Goal: Book appointment/travel/reservation

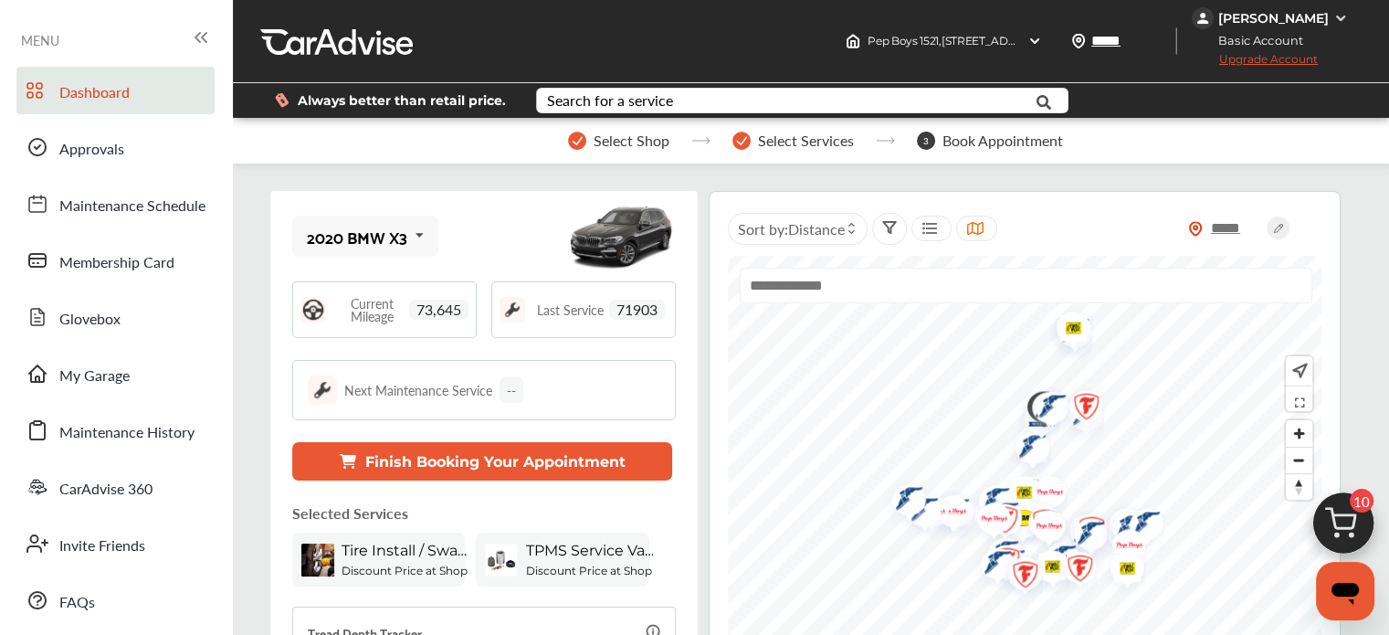
click at [1333, 503] on img at bounding box center [1343, 528] width 88 height 88
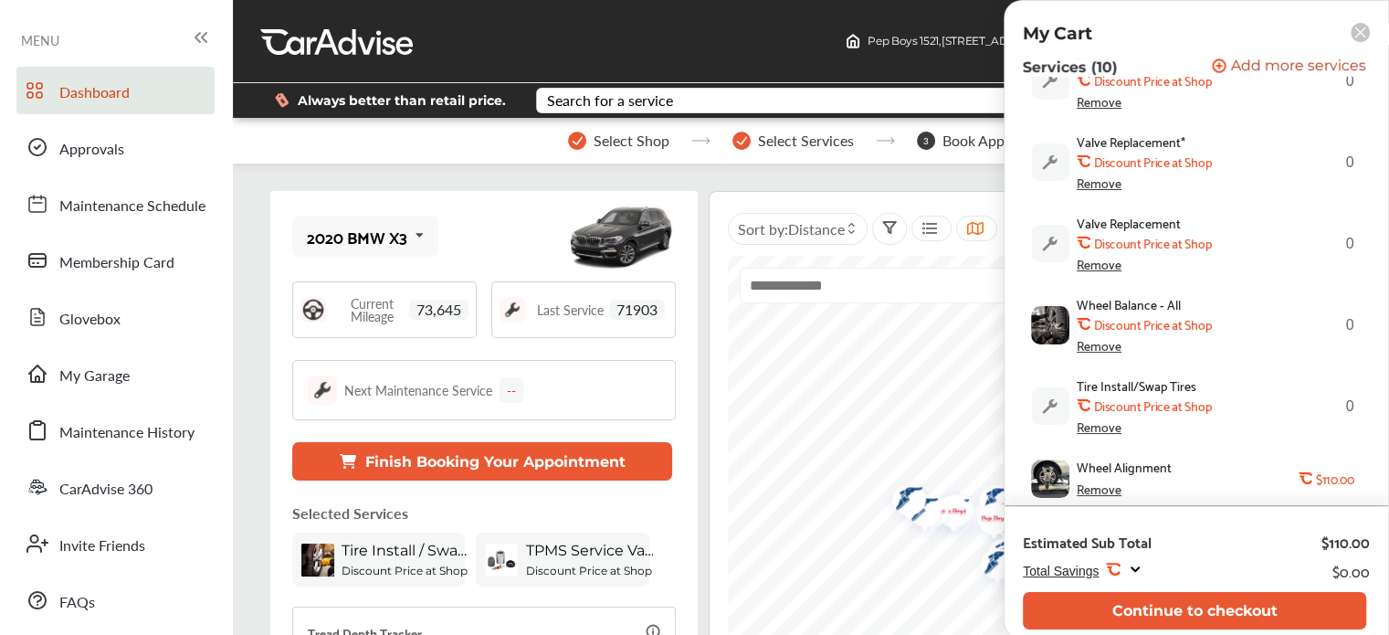
scroll to position [552, 0]
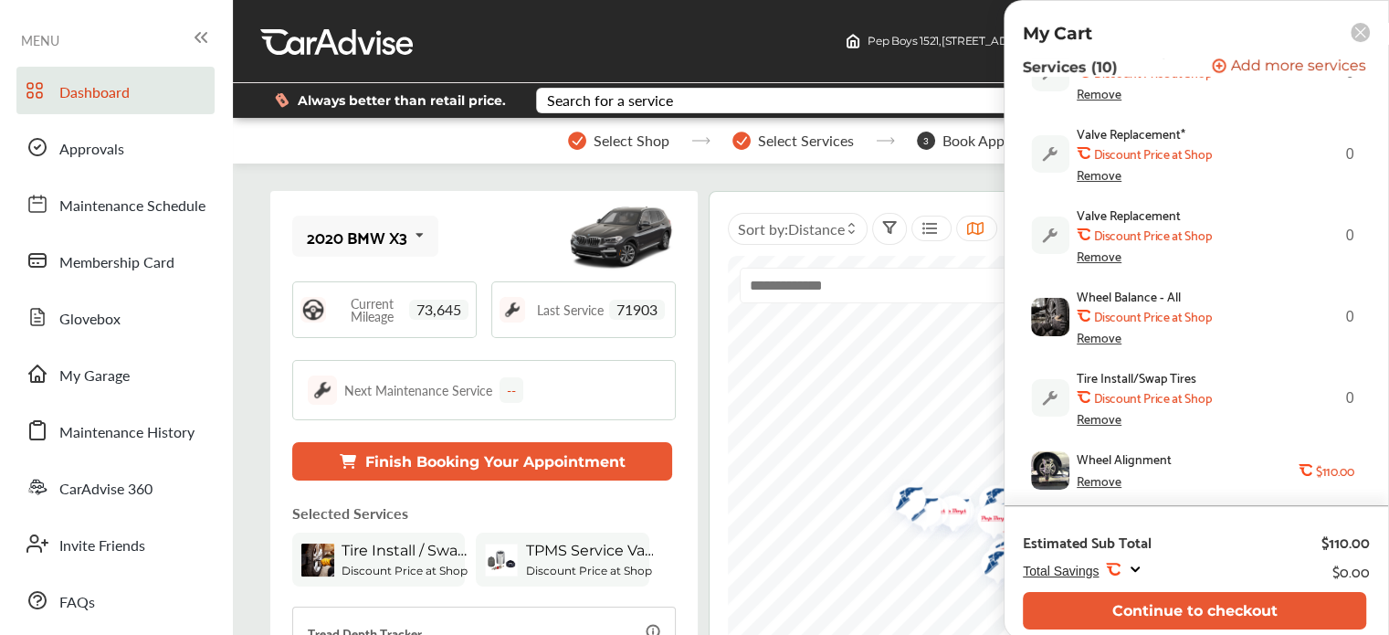
click at [1100, 483] on div "Remove" at bounding box center [1099, 480] width 45 height 15
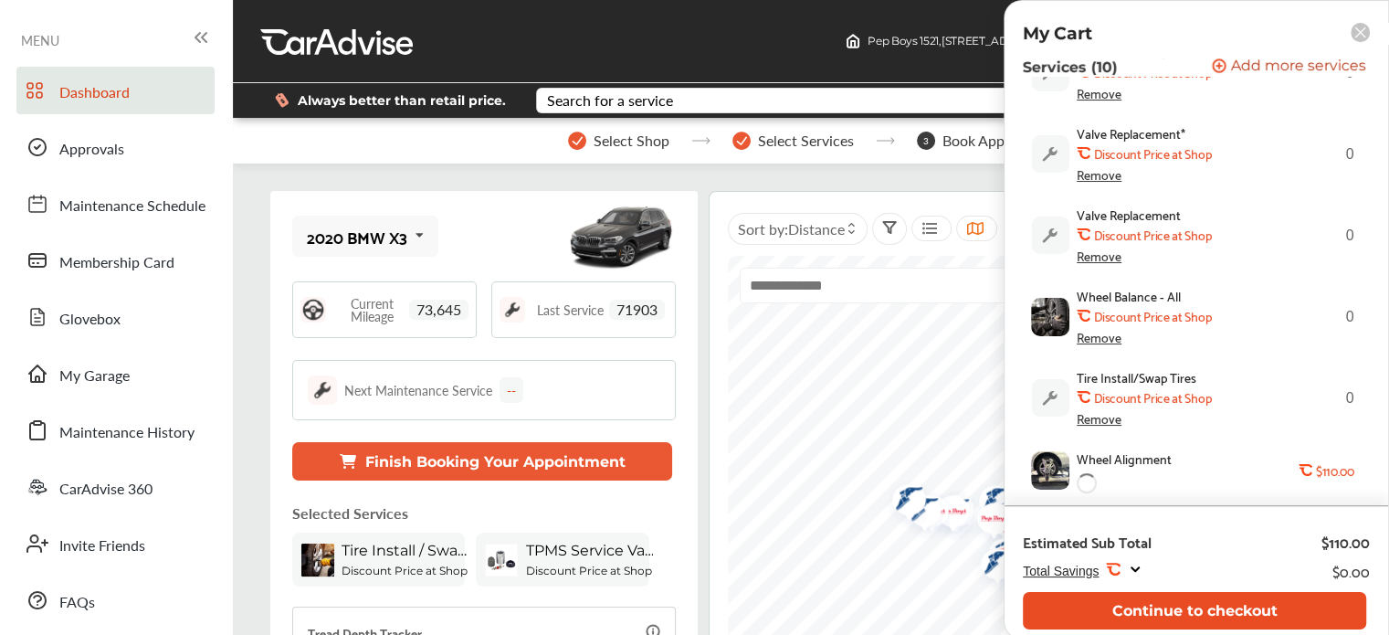
click at [1107, 610] on button "Continue to checkout" at bounding box center [1194, 610] width 343 height 37
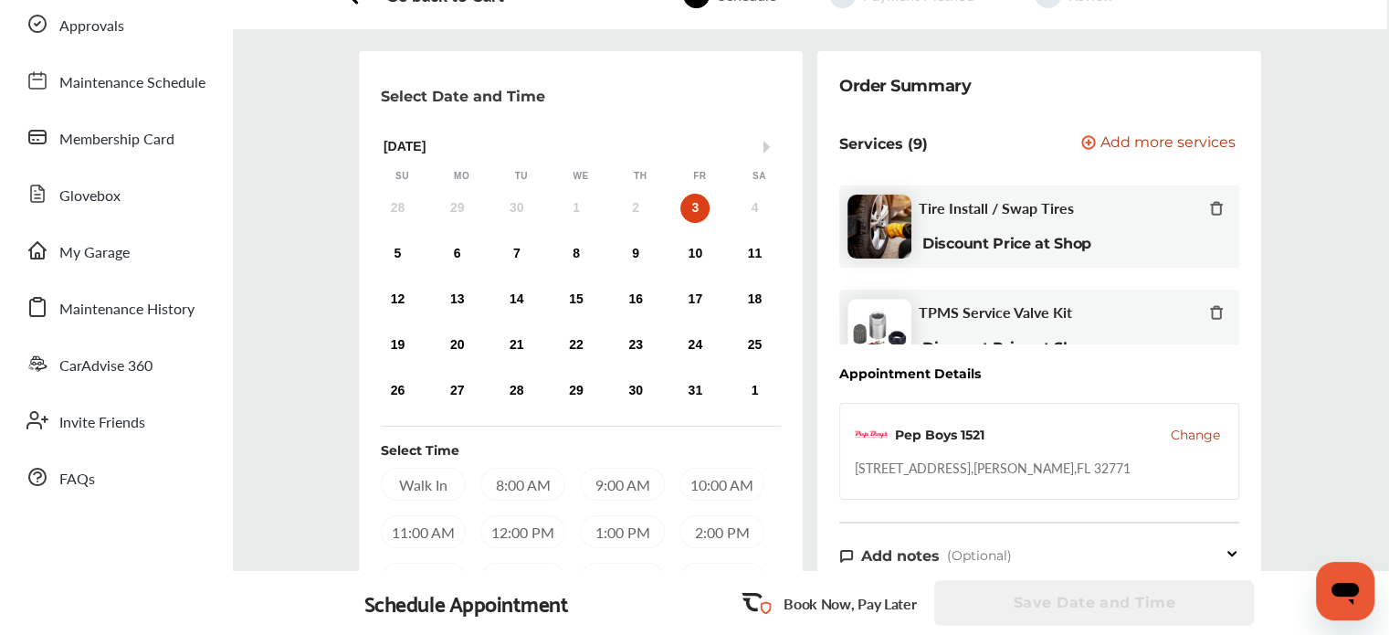
scroll to position [113, 0]
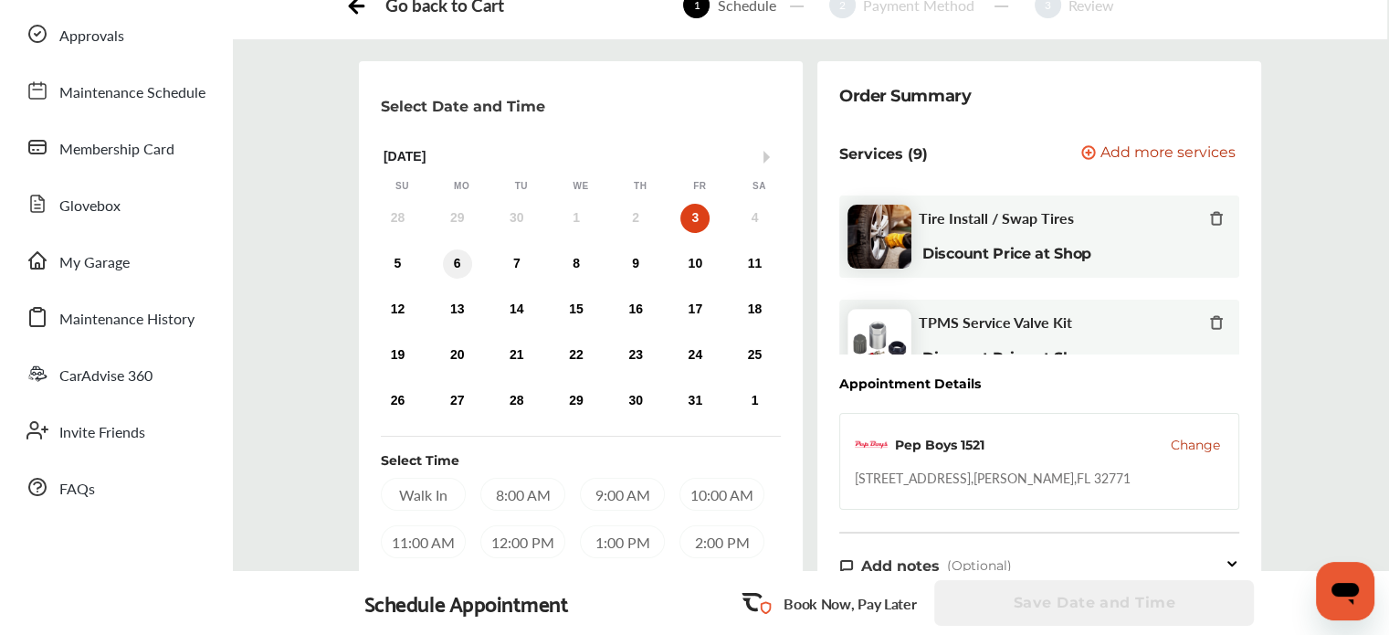
click at [451, 262] on div "6" at bounding box center [457, 263] width 29 height 29
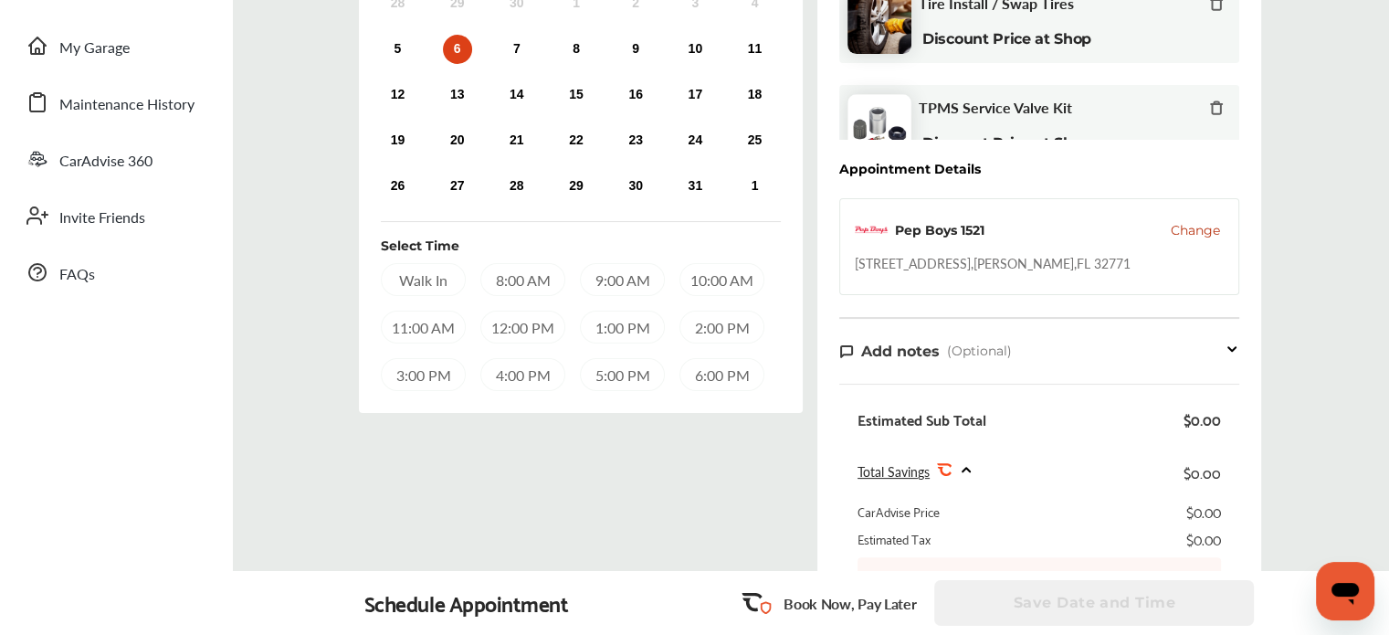
scroll to position [329, 0]
click at [599, 285] on div "9:00 AM" at bounding box center [622, 278] width 85 height 33
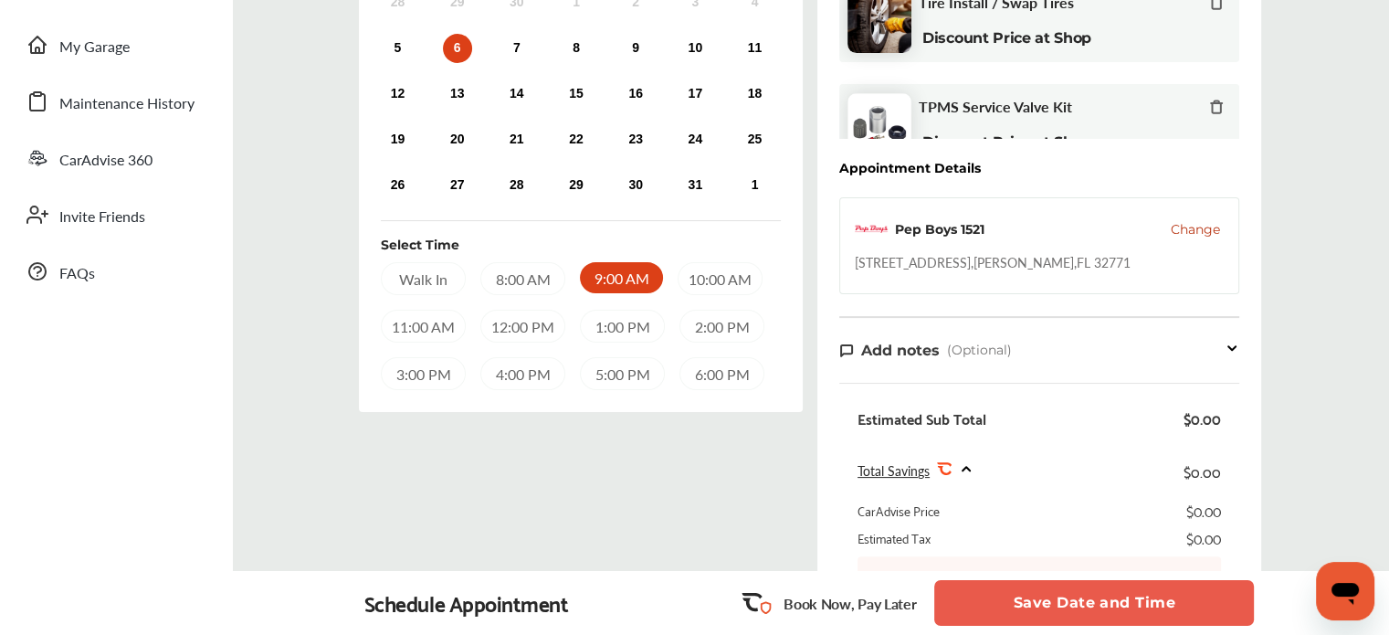
click at [1012, 583] on button "Save Date and Time" at bounding box center [1094, 603] width 320 height 46
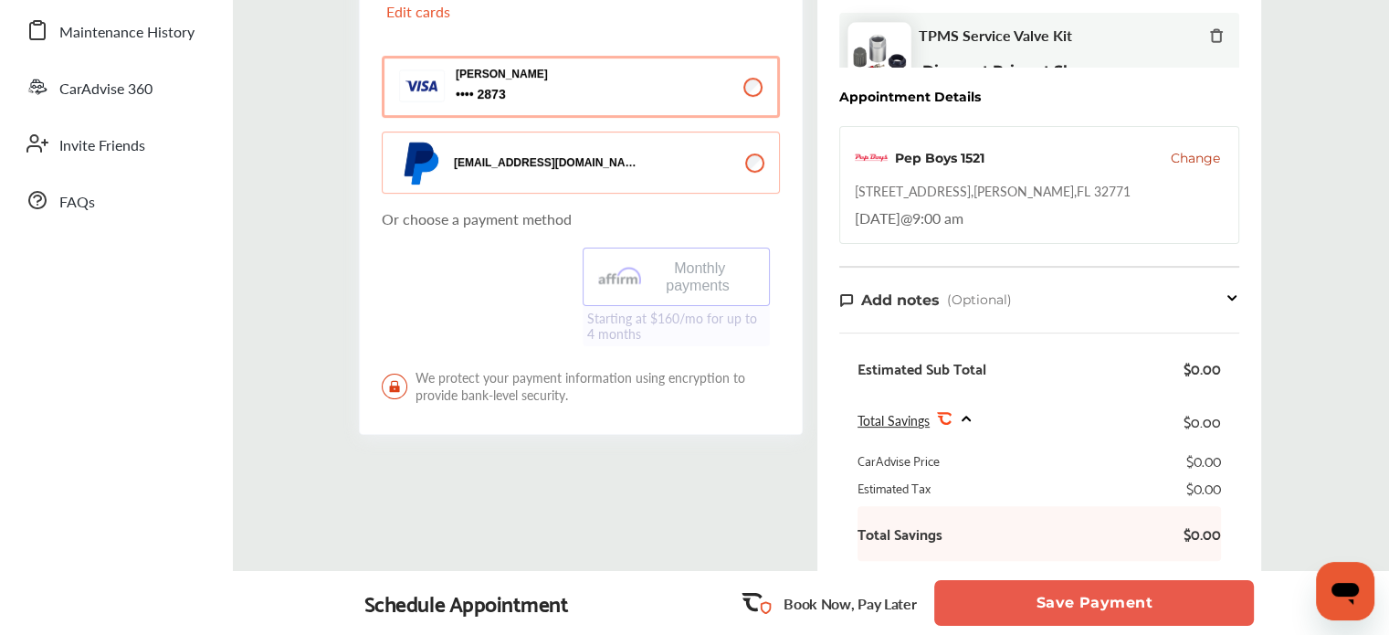
scroll to position [398, 0]
click at [1191, 151] on span "Change" at bounding box center [1195, 160] width 49 height 18
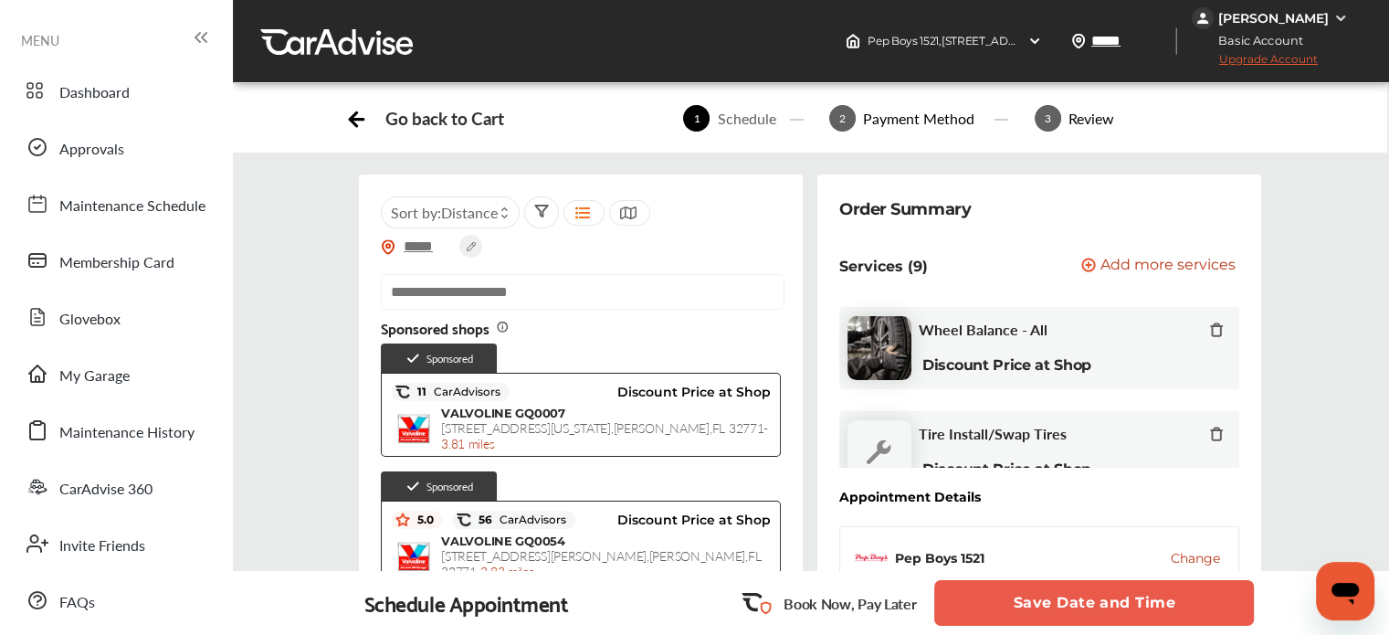
click at [370, 116] on div "Go back to Cart" at bounding box center [424, 118] width 158 height 27
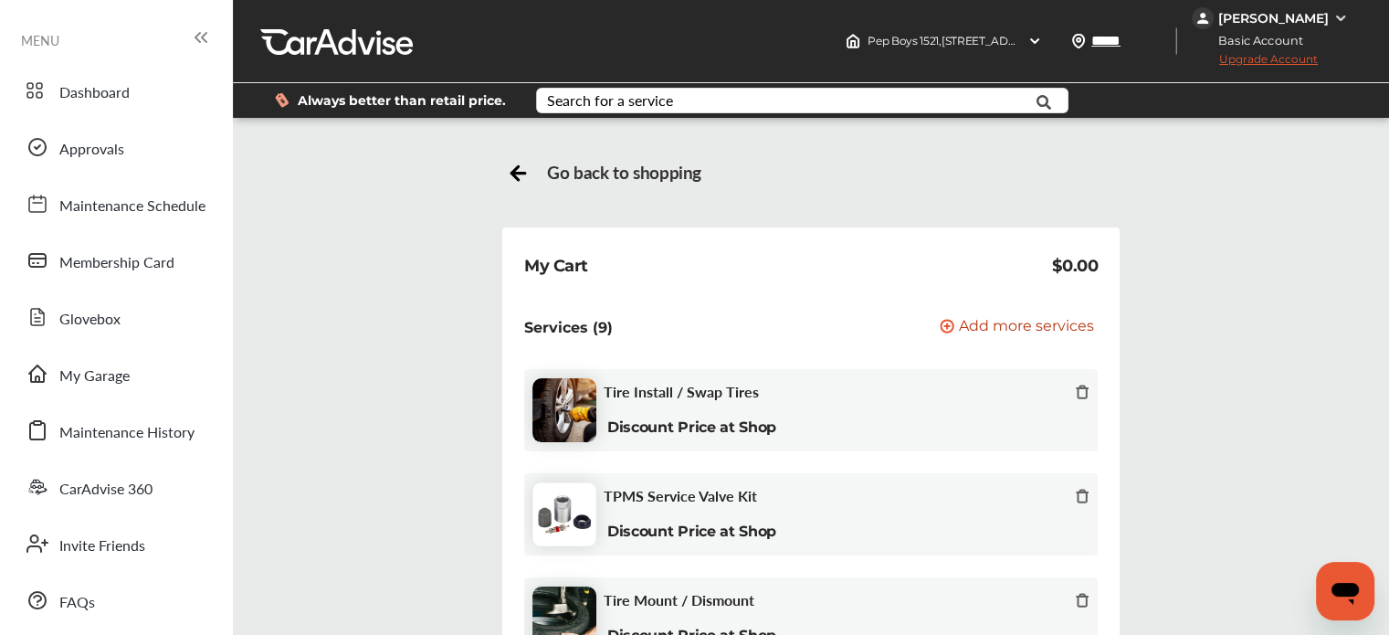
click at [514, 165] on icon at bounding box center [518, 170] width 23 height 23
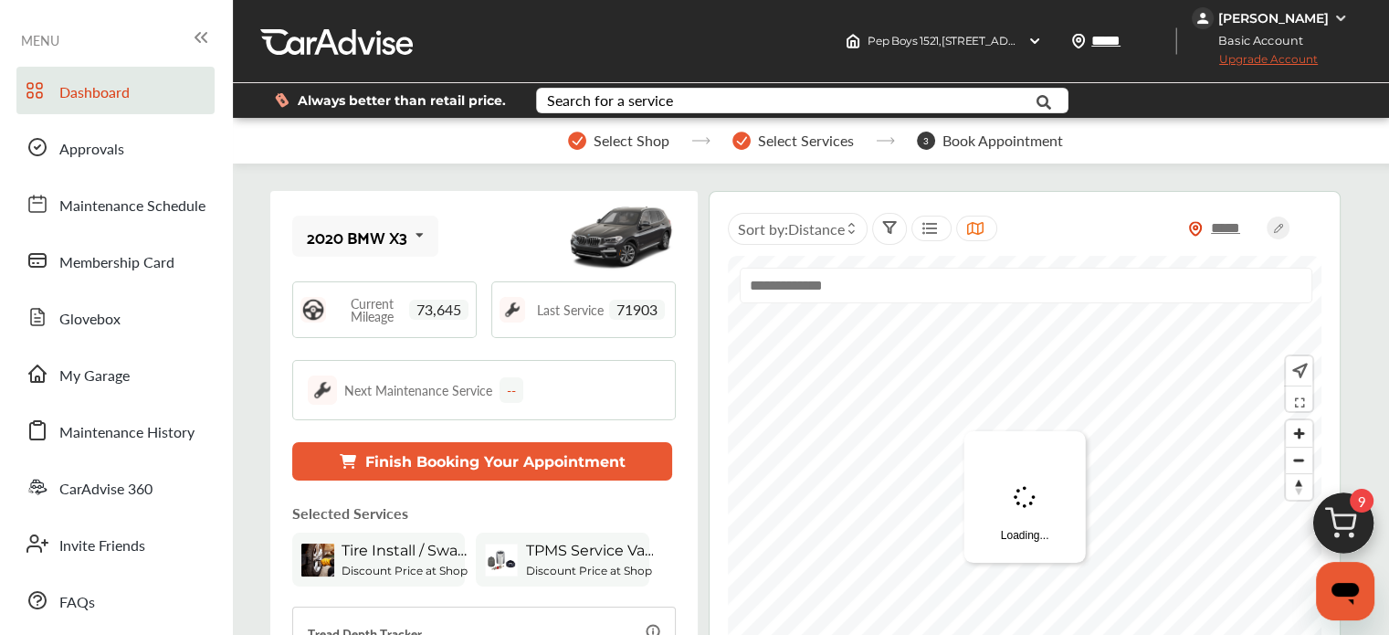
click at [1352, 519] on img at bounding box center [1343, 528] width 88 height 88
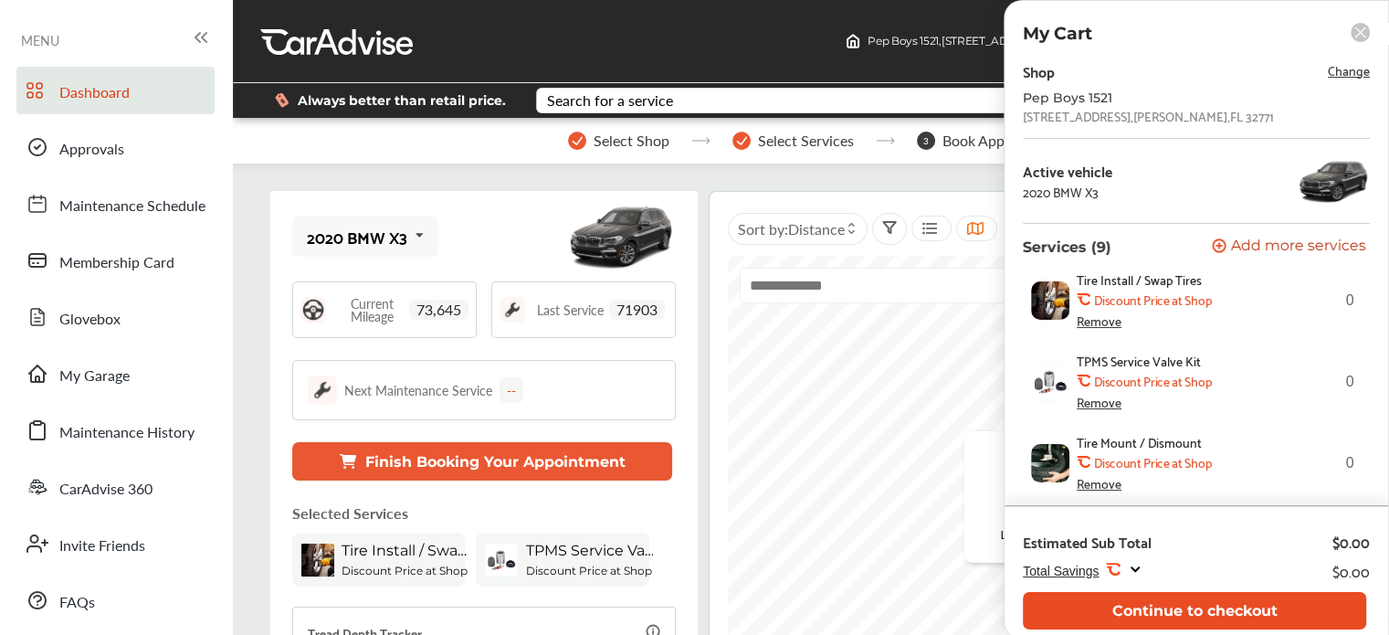
click at [1158, 597] on button "Continue to checkout" at bounding box center [1194, 610] width 343 height 37
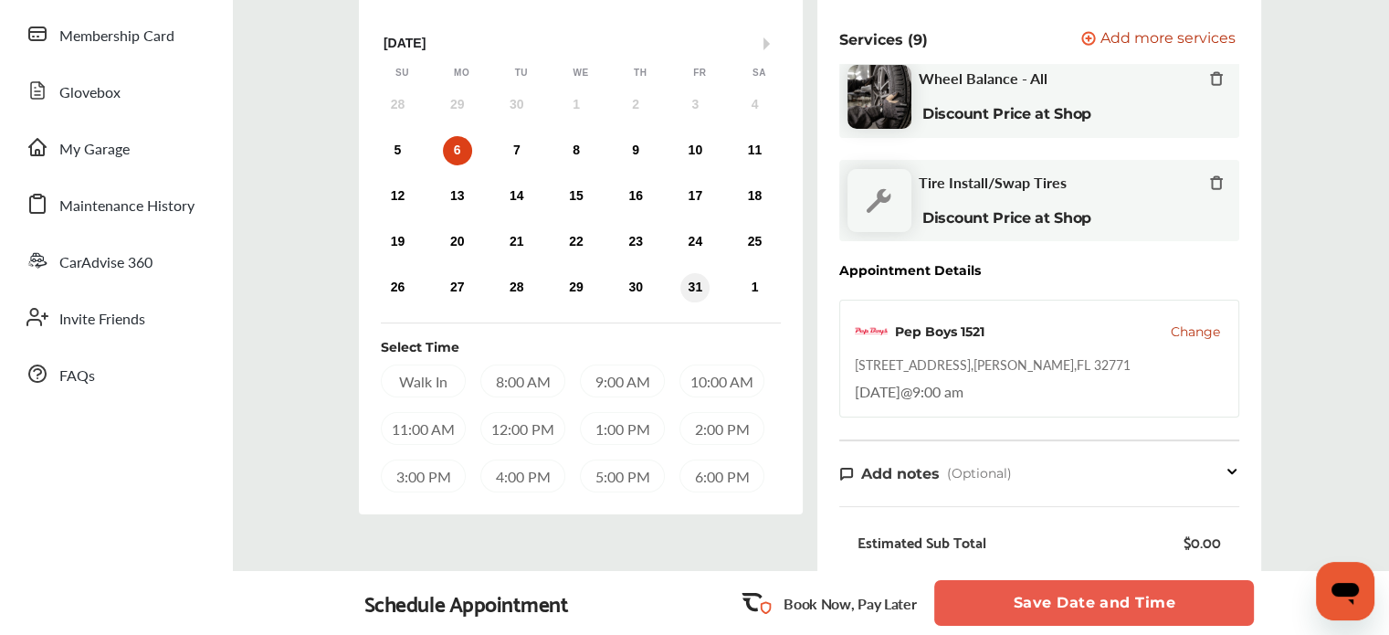
scroll to position [228, 0]
click at [627, 471] on div "5:00 PM" at bounding box center [622, 473] width 85 height 33
click at [982, 597] on button "Save Date and Time" at bounding box center [1094, 603] width 320 height 46
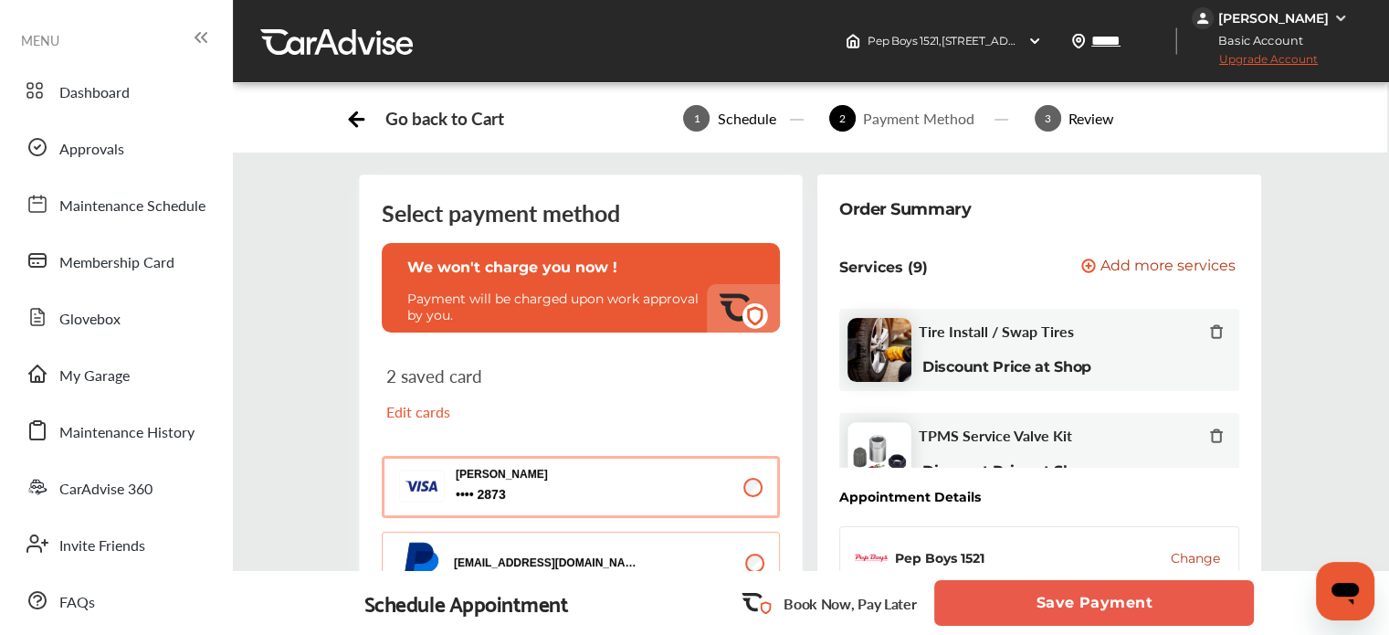
click at [1015, 600] on button "Save Payment" at bounding box center [1094, 603] width 320 height 46
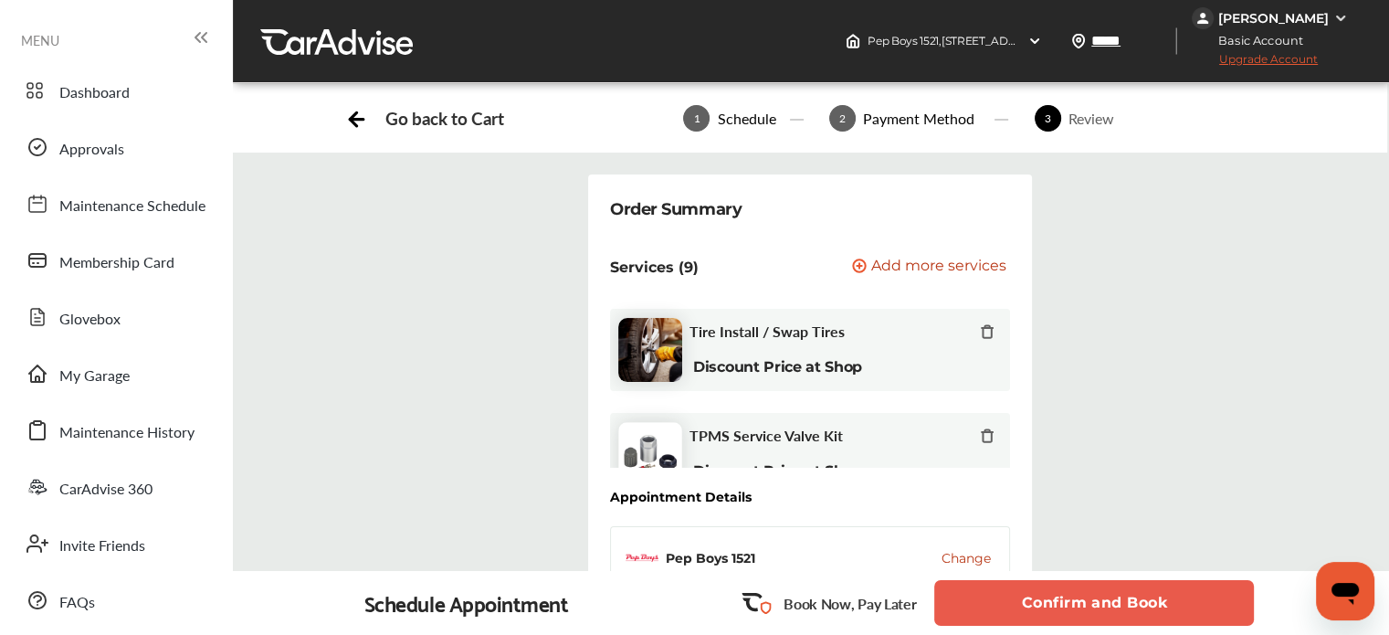
click at [1020, 603] on button "Confirm and Book" at bounding box center [1094, 603] width 320 height 46
